Goal: Find specific page/section: Find specific page/section

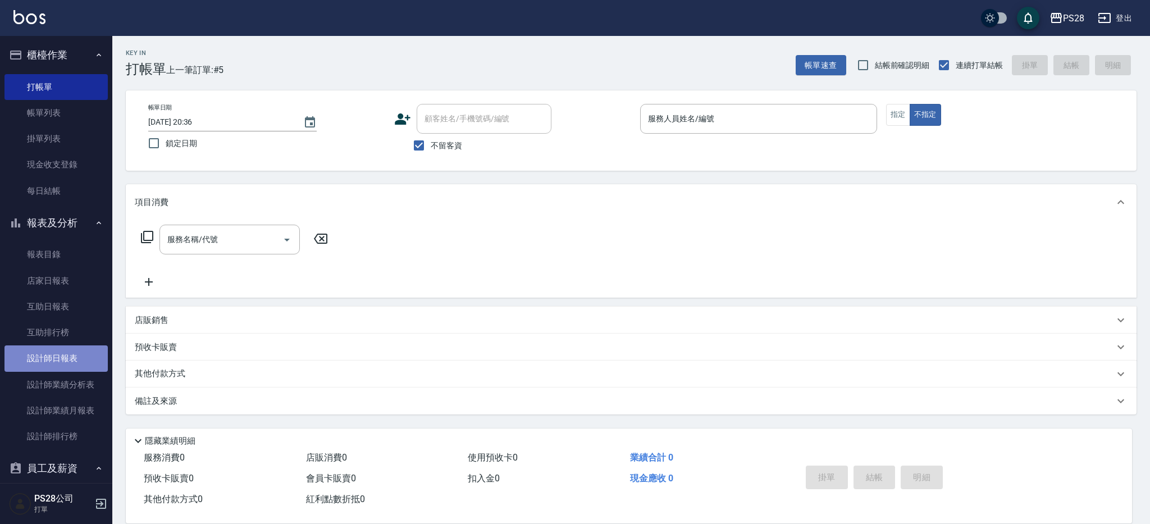
click at [74, 361] on link "設計師日報表" at bounding box center [55, 358] width 103 height 26
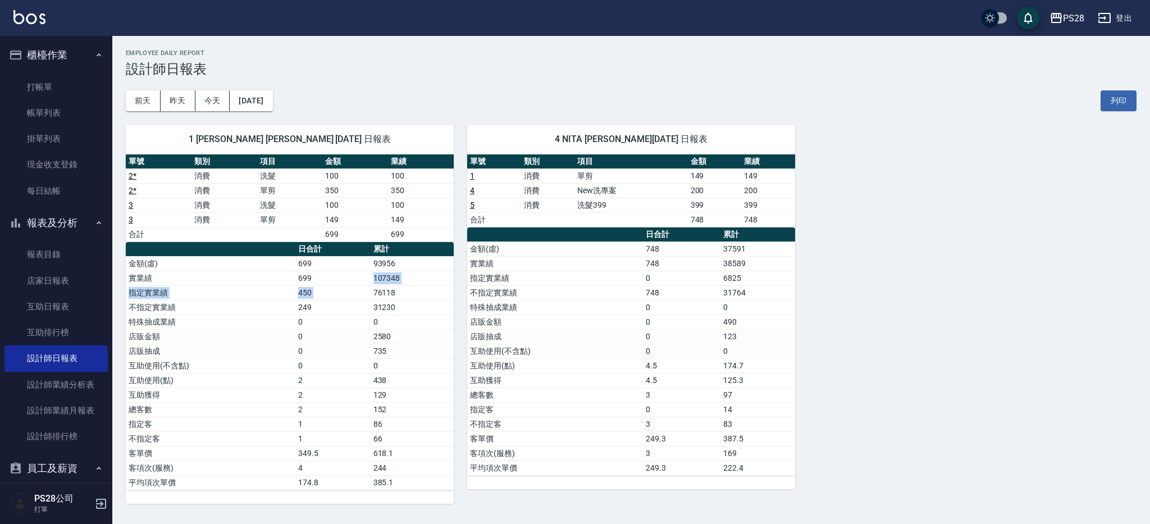
drag, startPoint x: 427, startPoint y: 284, endPoint x: 443, endPoint y: 286, distance: 15.9
click at [443, 286] on tbody "金額(虛) 699 93956 實業績 699 107348 指定實業績 450 76118 不指定實業績 249 31230 特殊抽成業績 0 0 店販金額…" at bounding box center [290, 373] width 328 height 234
click at [441, 286] on td "76118" at bounding box center [412, 292] width 83 height 15
drag, startPoint x: 381, startPoint y: 275, endPoint x: 363, endPoint y: 272, distance: 18.2
click at [363, 272] on tr "實業績 699 107348" at bounding box center [290, 278] width 328 height 15
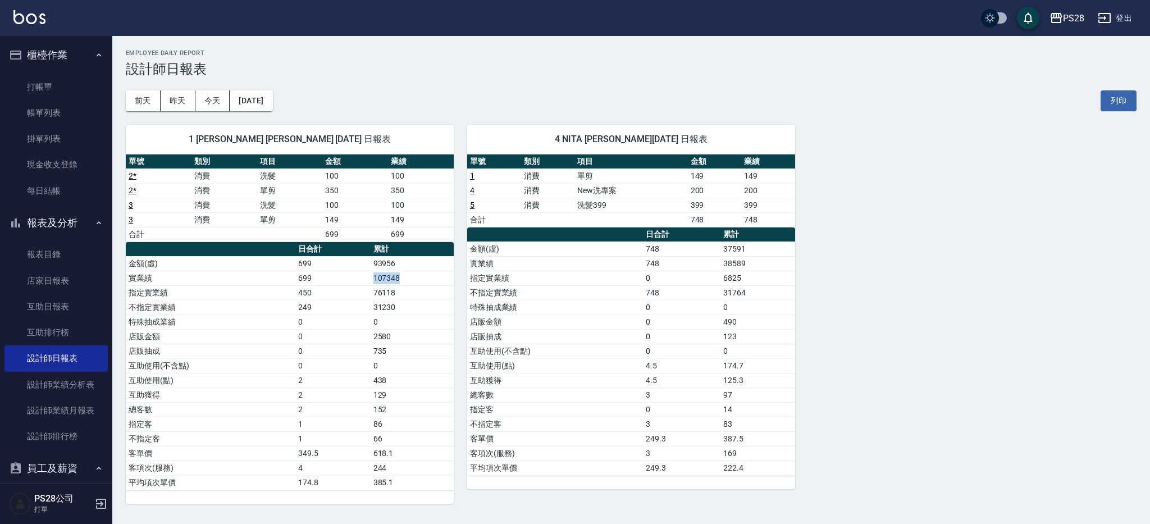
click at [363, 272] on td "699" at bounding box center [332, 278] width 75 height 15
drag, startPoint x: 374, startPoint y: 272, endPoint x: 420, endPoint y: 273, distance: 46.0
click at [420, 273] on tr "實業績 699 107348" at bounding box center [290, 278] width 328 height 15
click at [420, 273] on td "107348" at bounding box center [412, 278] width 83 height 15
click at [52, 93] on link "打帳單" at bounding box center [55, 87] width 103 height 26
